Goal: Transaction & Acquisition: Purchase product/service

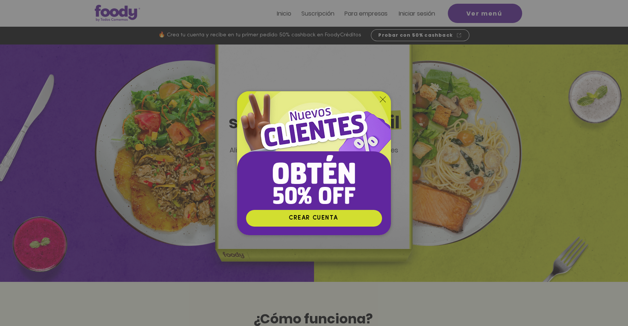
click at [382, 98] on icon "Volver al sitio" at bounding box center [383, 100] width 6 height 6
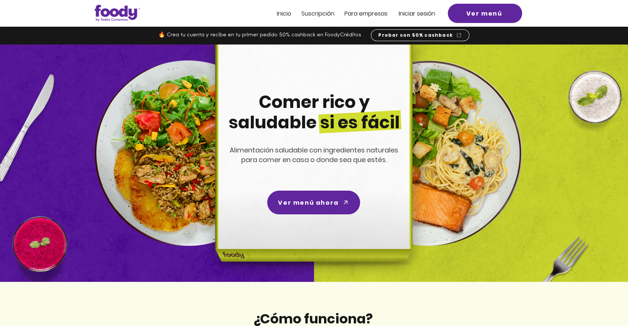
click at [407, 13] on span "Iniciar sesión" at bounding box center [416, 13] width 36 height 9
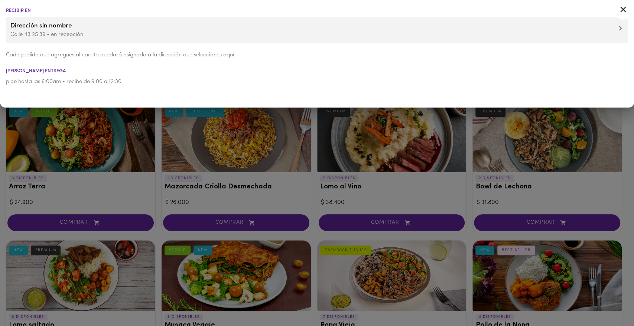
click at [101, 34] on p "Calle 43 25 39 • en recepción" at bounding box center [316, 35] width 613 height 8
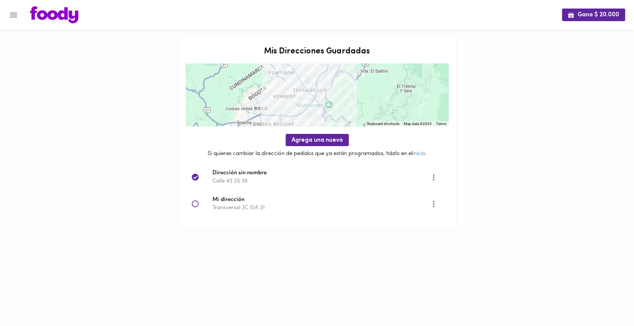
click at [293, 179] on p "Calle 43 25 39" at bounding box center [321, 182] width 218 height 8
click at [48, 15] on img at bounding box center [54, 14] width 48 height 17
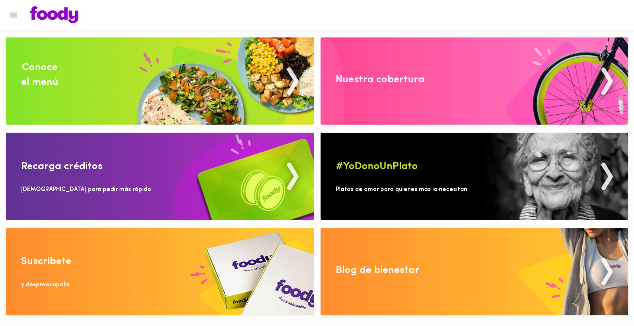
click at [220, 80] on img at bounding box center [160, 81] width 308 height 87
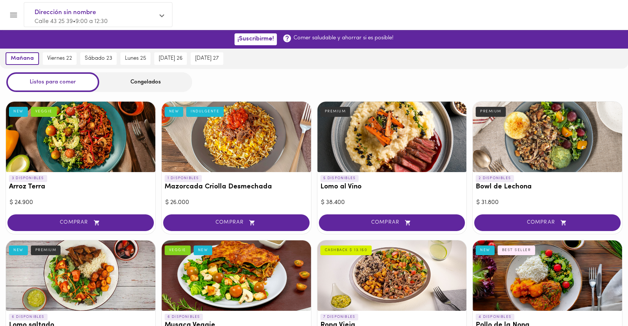
click at [148, 83] on div "Congelados" at bounding box center [145, 82] width 93 height 20
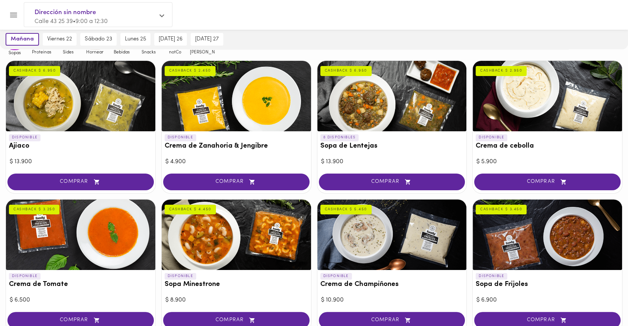
scroll to position [64, 0]
